Goal: Information Seeking & Learning: Learn about a topic

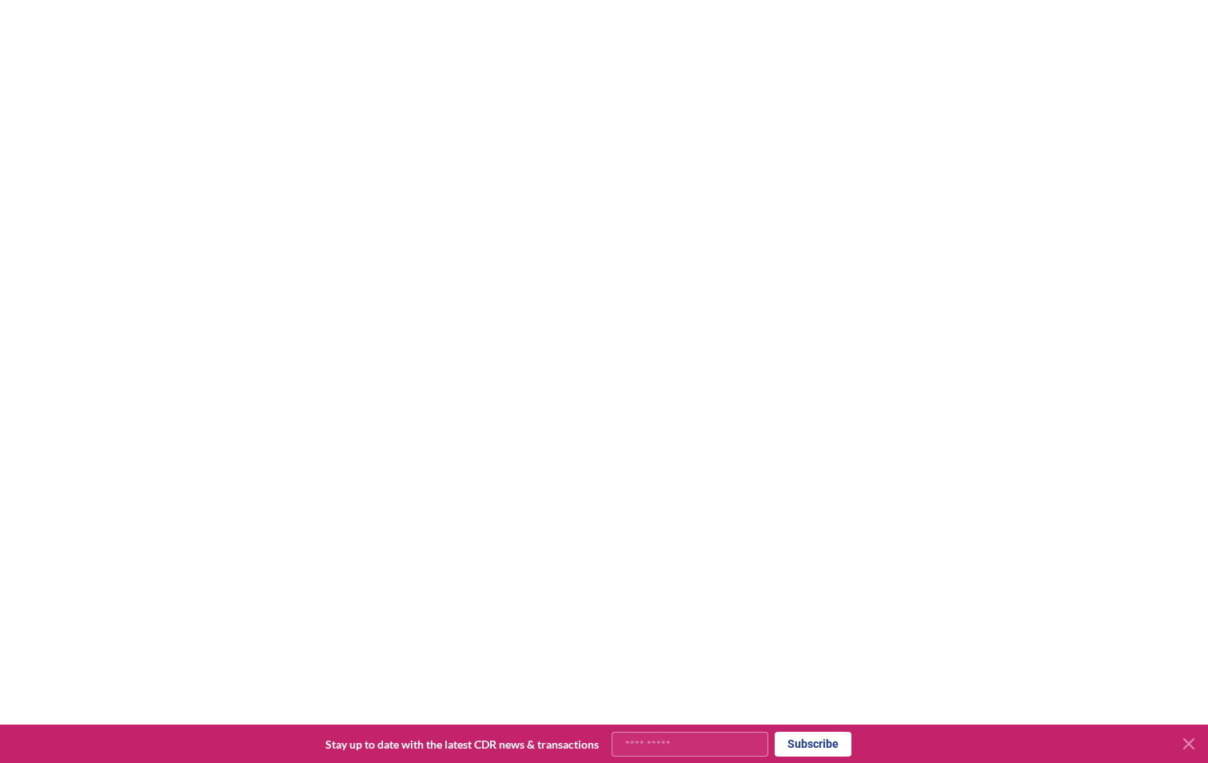
scroll to position [3279, 0]
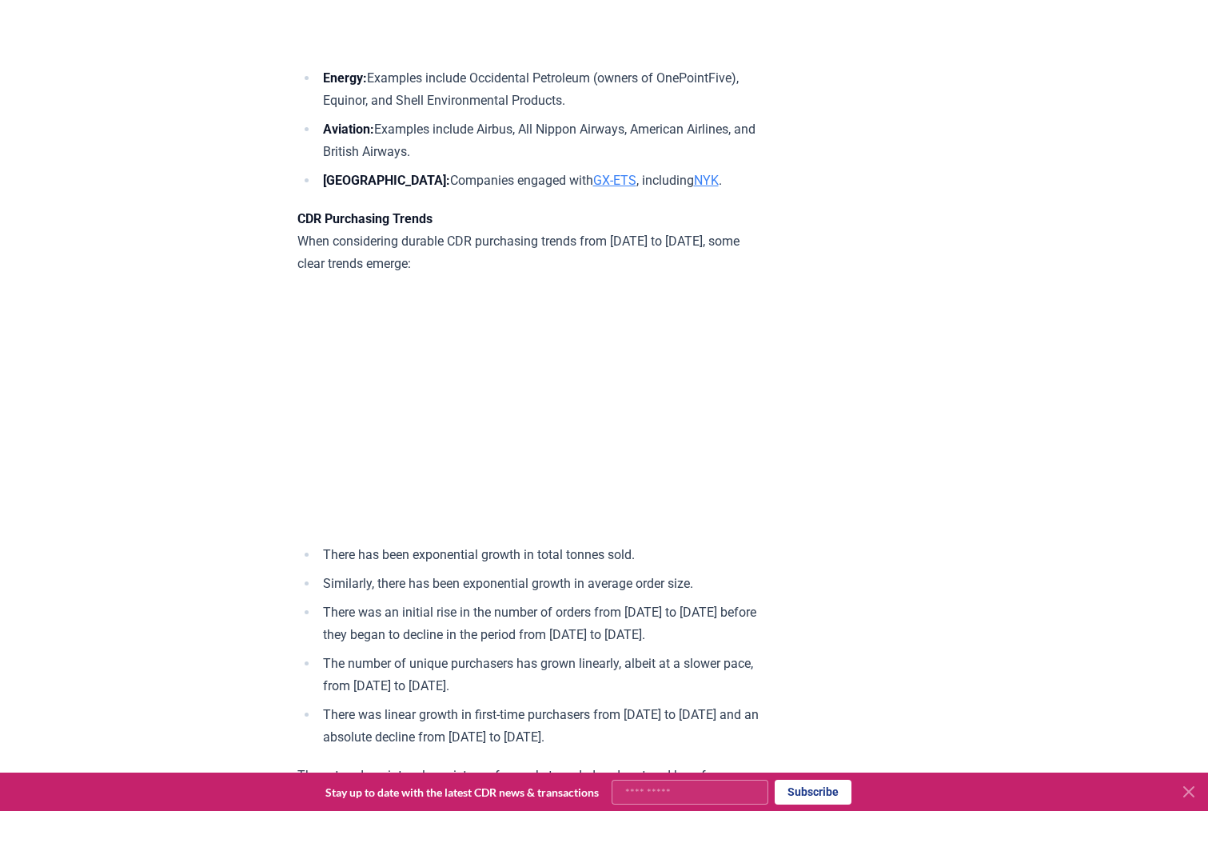
scroll to position [5758, 0]
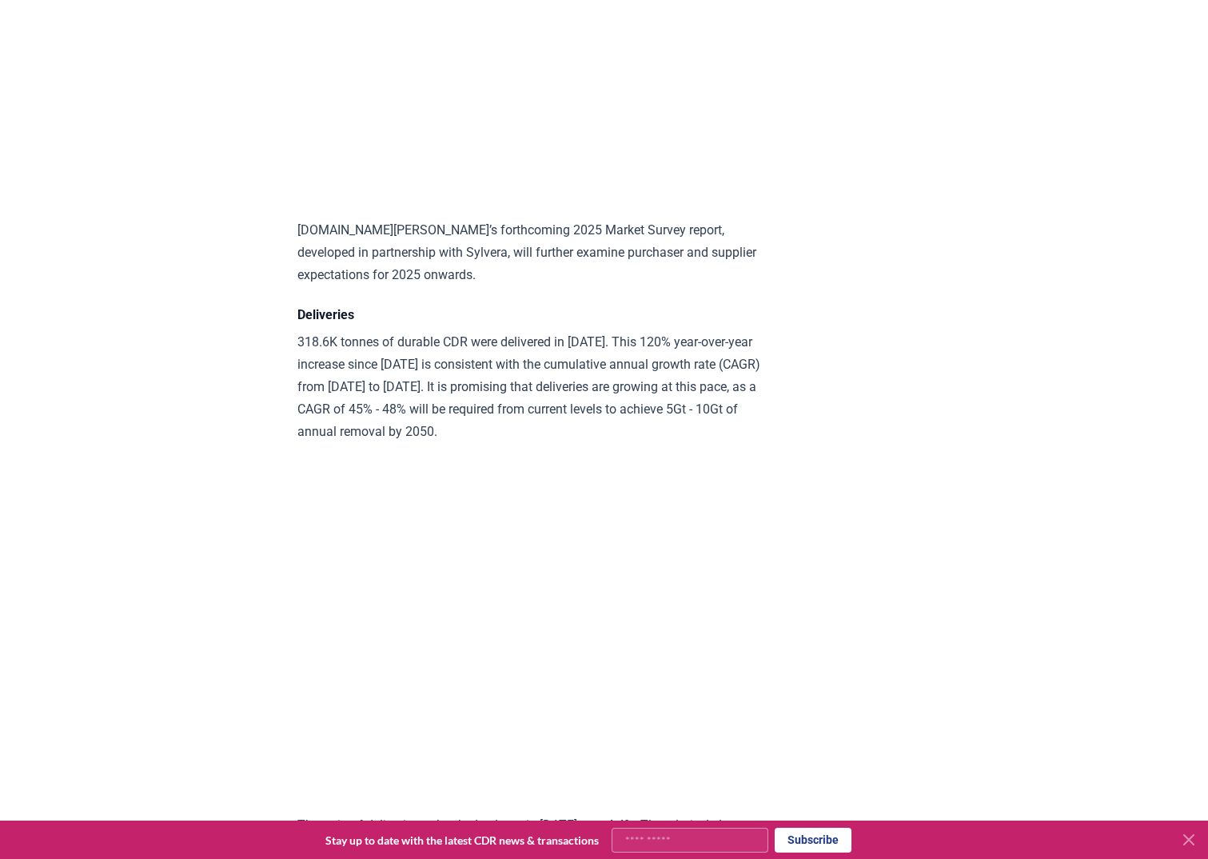
scroll to position [7598, 0]
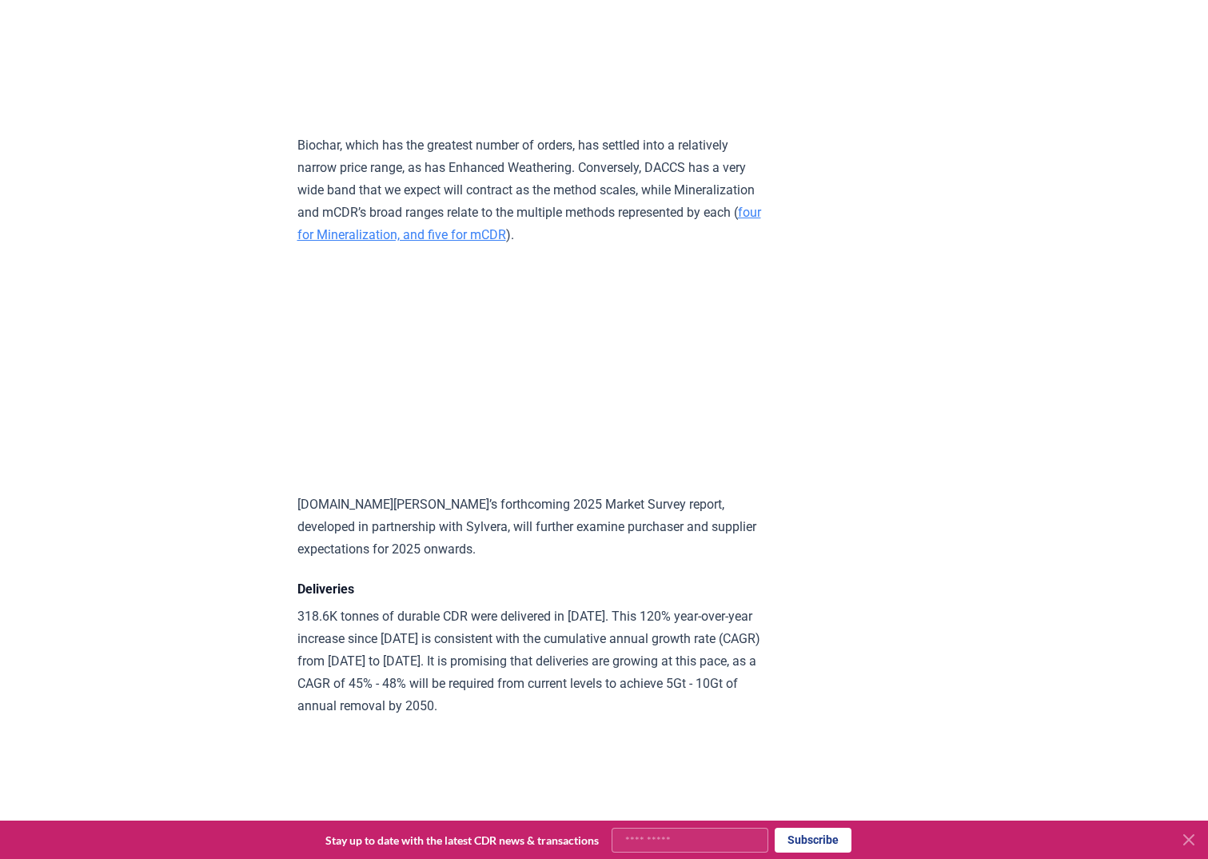
scroll to position [7497, 0]
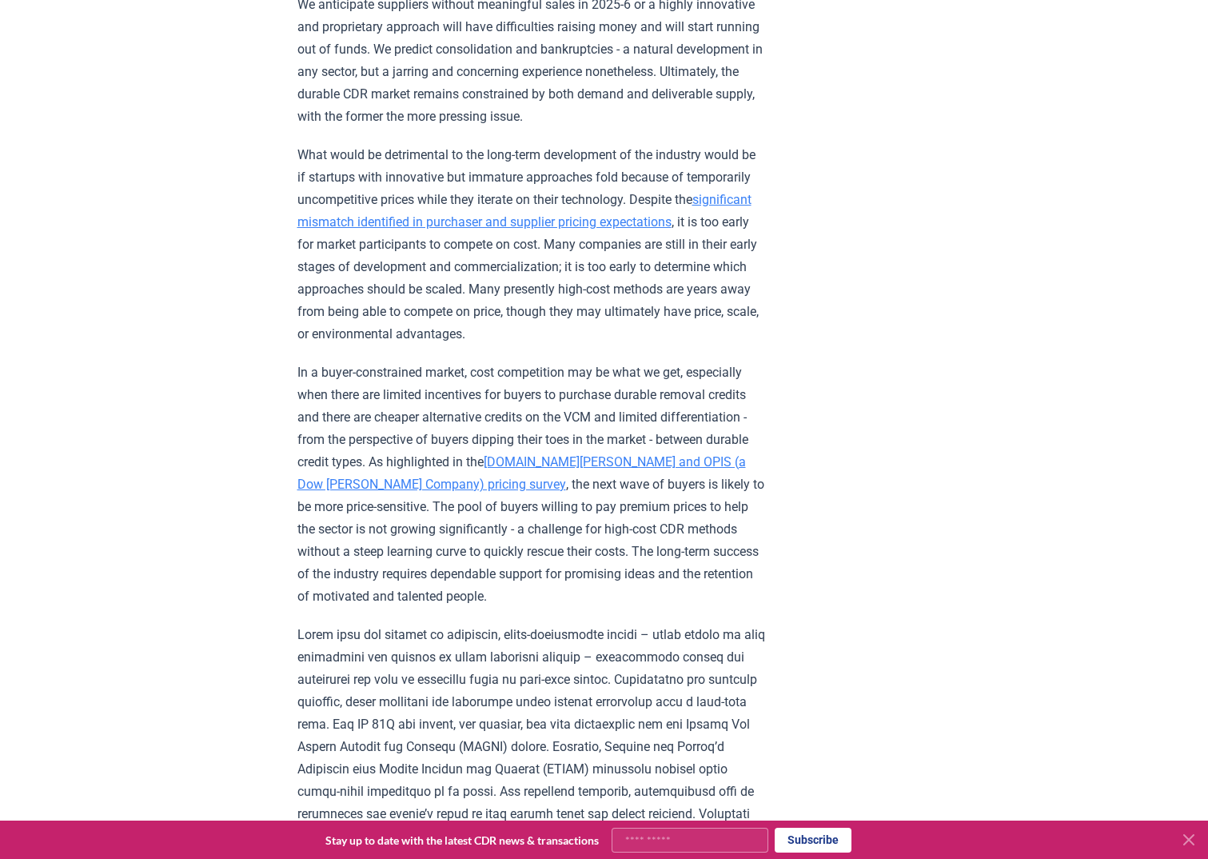
scroll to position [1747, 0]
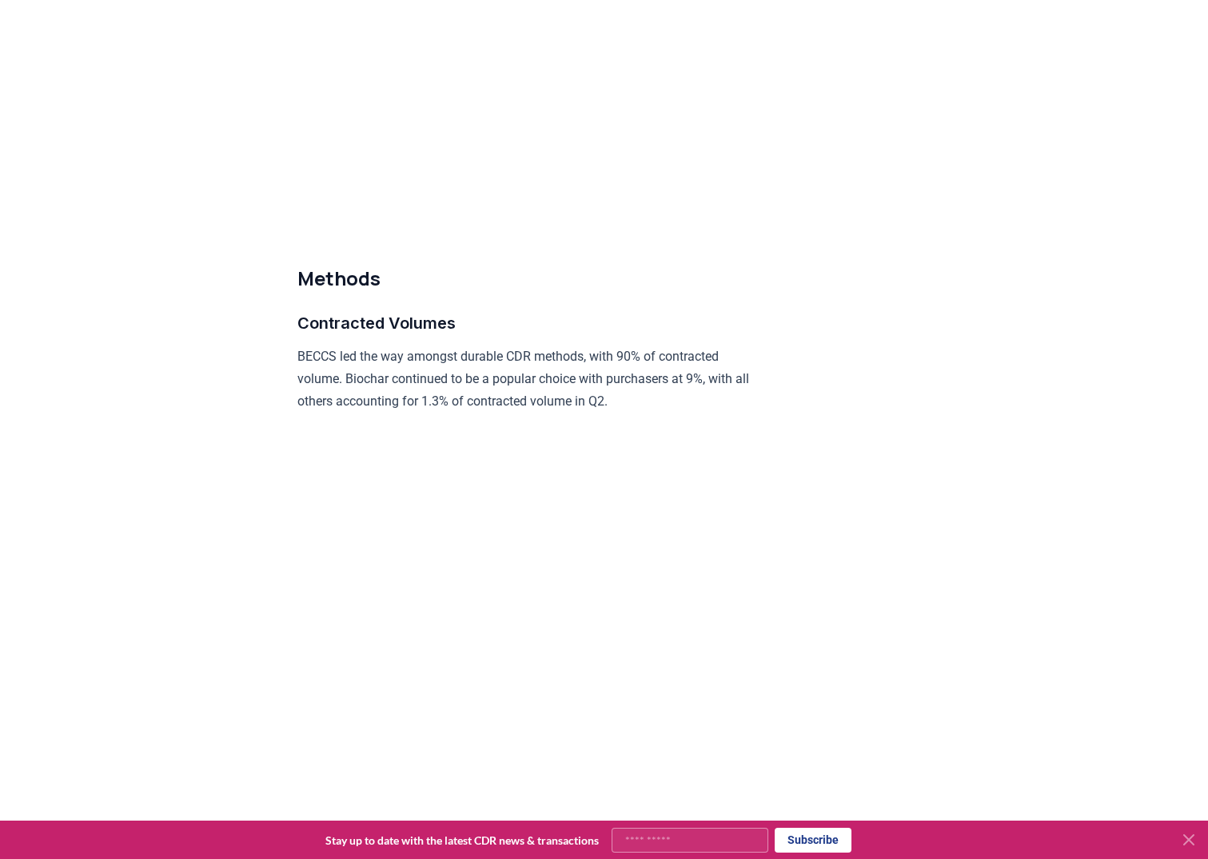
scroll to position [7375, 0]
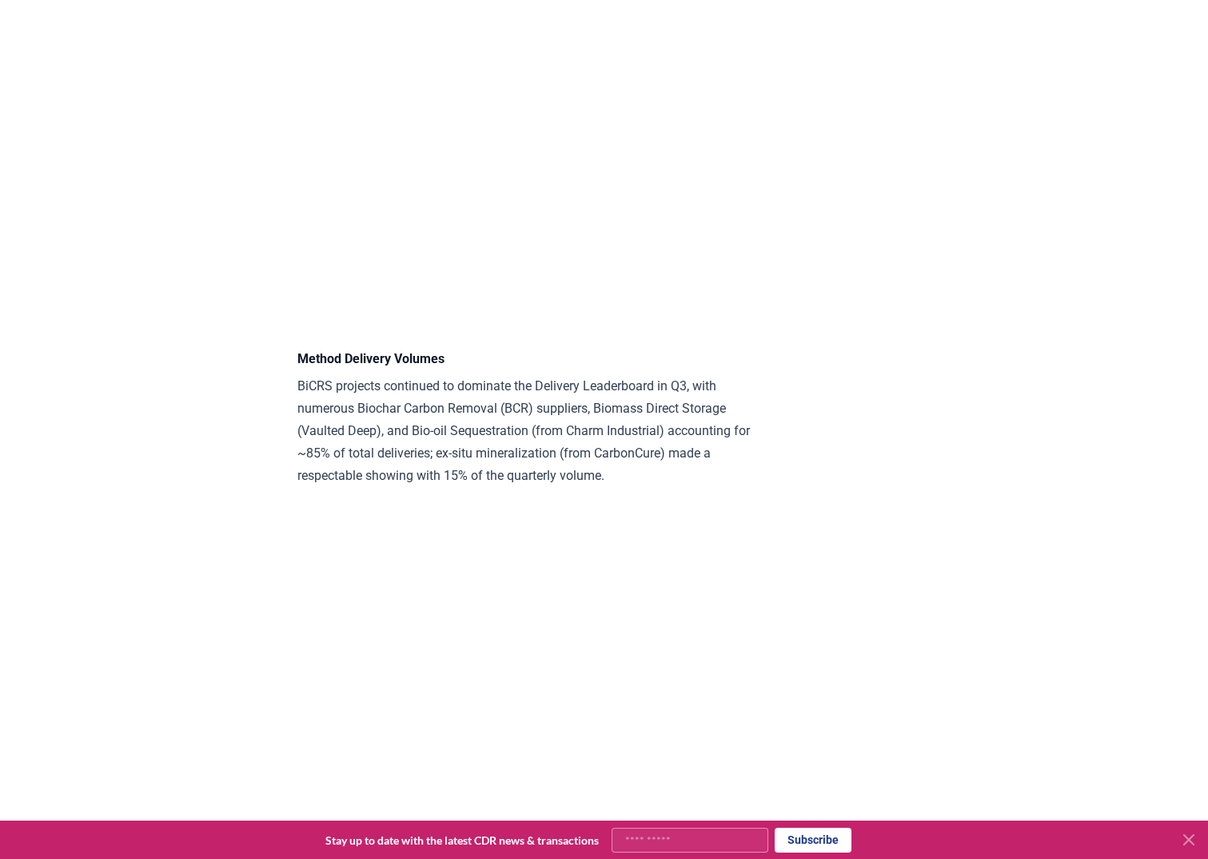
scroll to position [4959, 0]
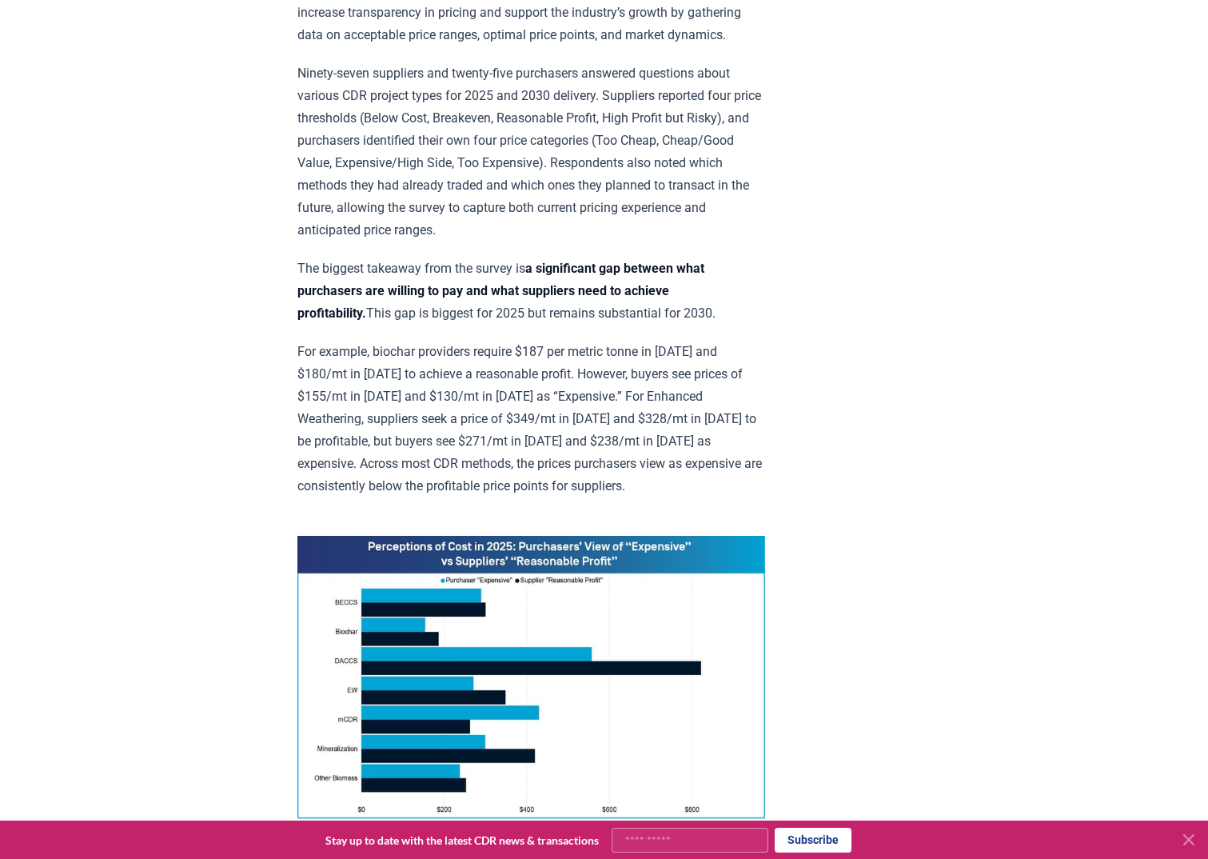
scroll to position [800, 0]
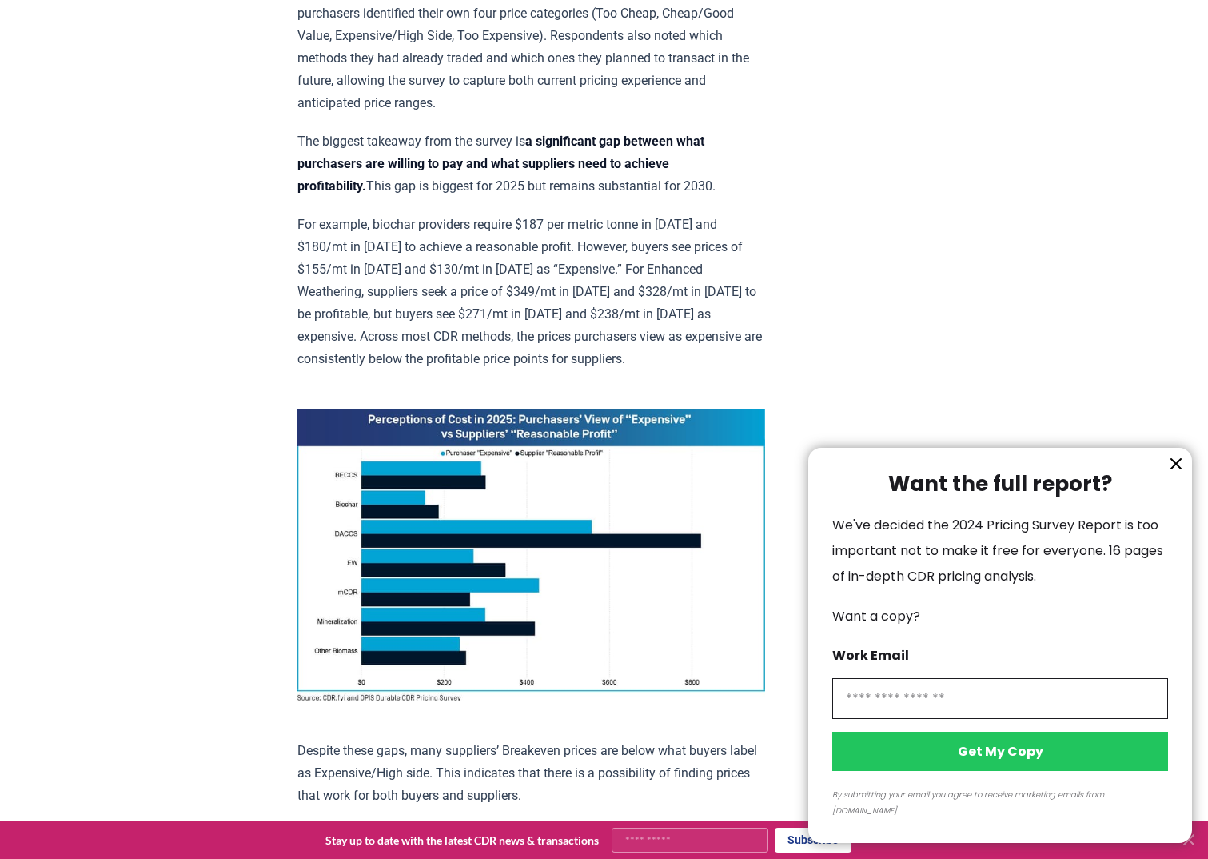
click at [1168, 473] on icon "information" at bounding box center [1176, 463] width 19 height 19
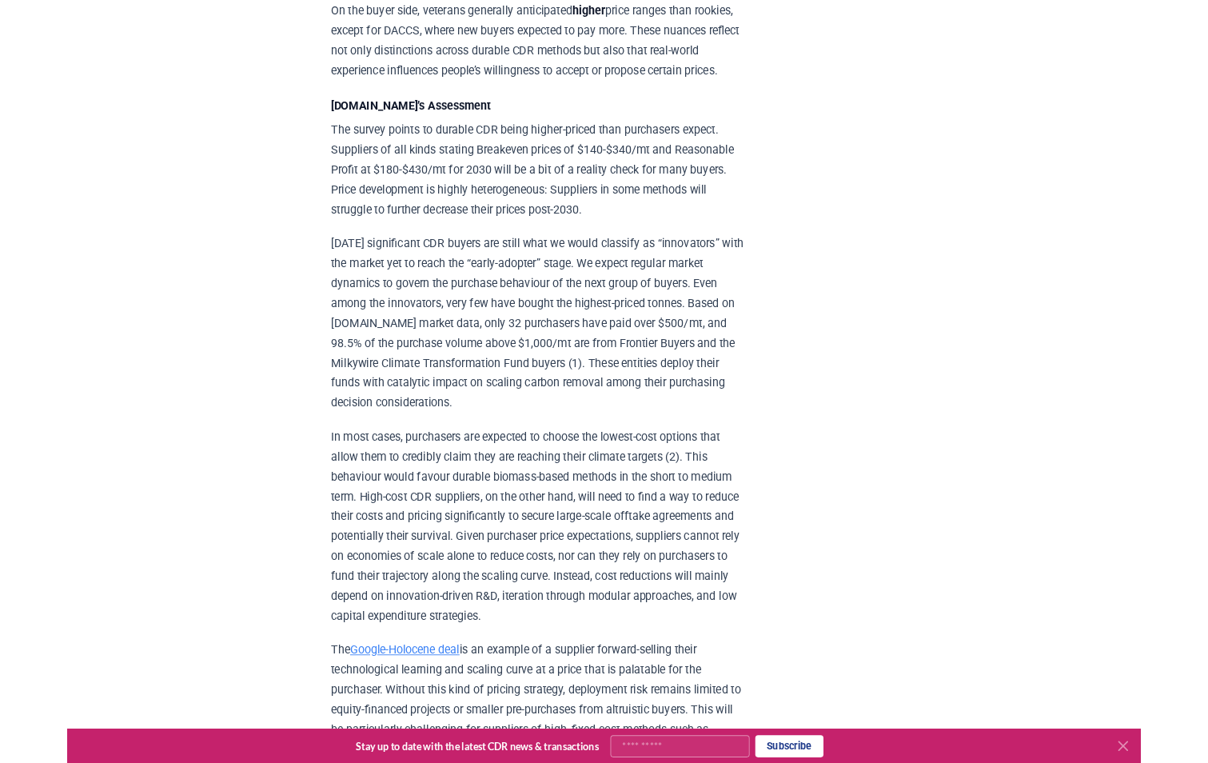
scroll to position [2159, 0]
